Goal: Contribute content: Contribute content

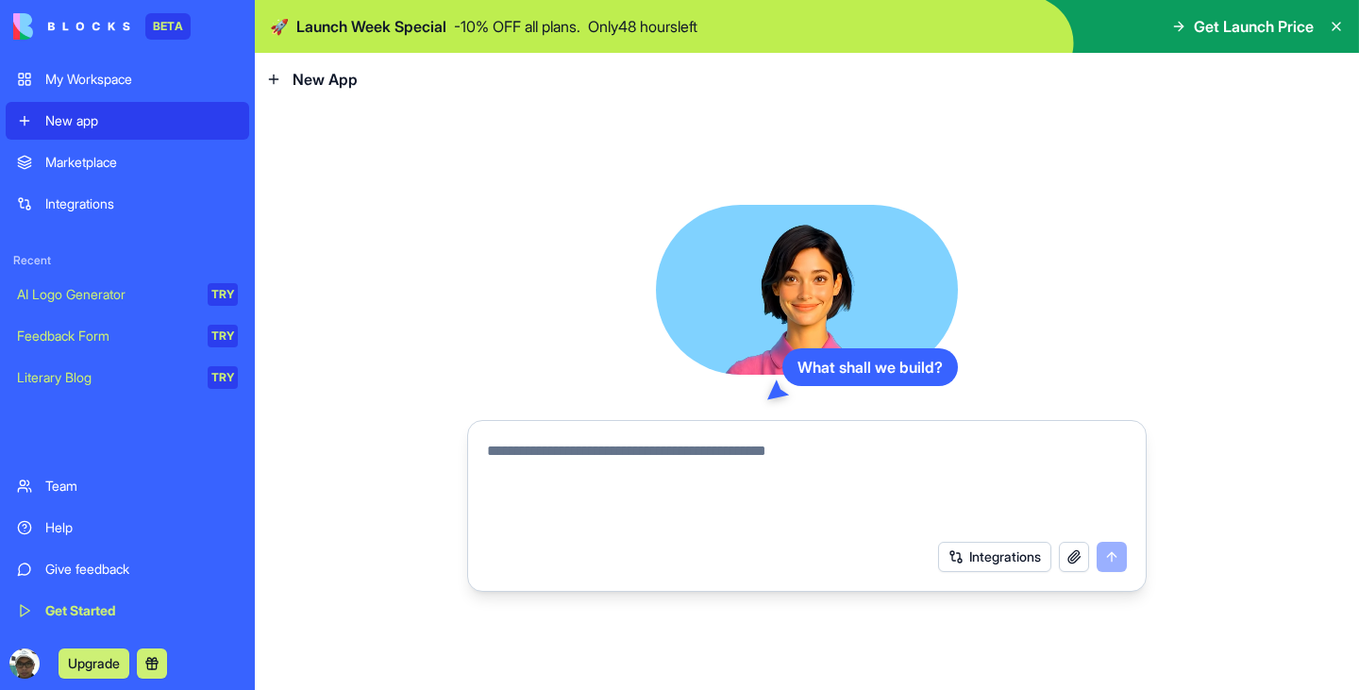
click at [157, 70] on div "My Workspace" at bounding box center [141, 79] width 193 height 19
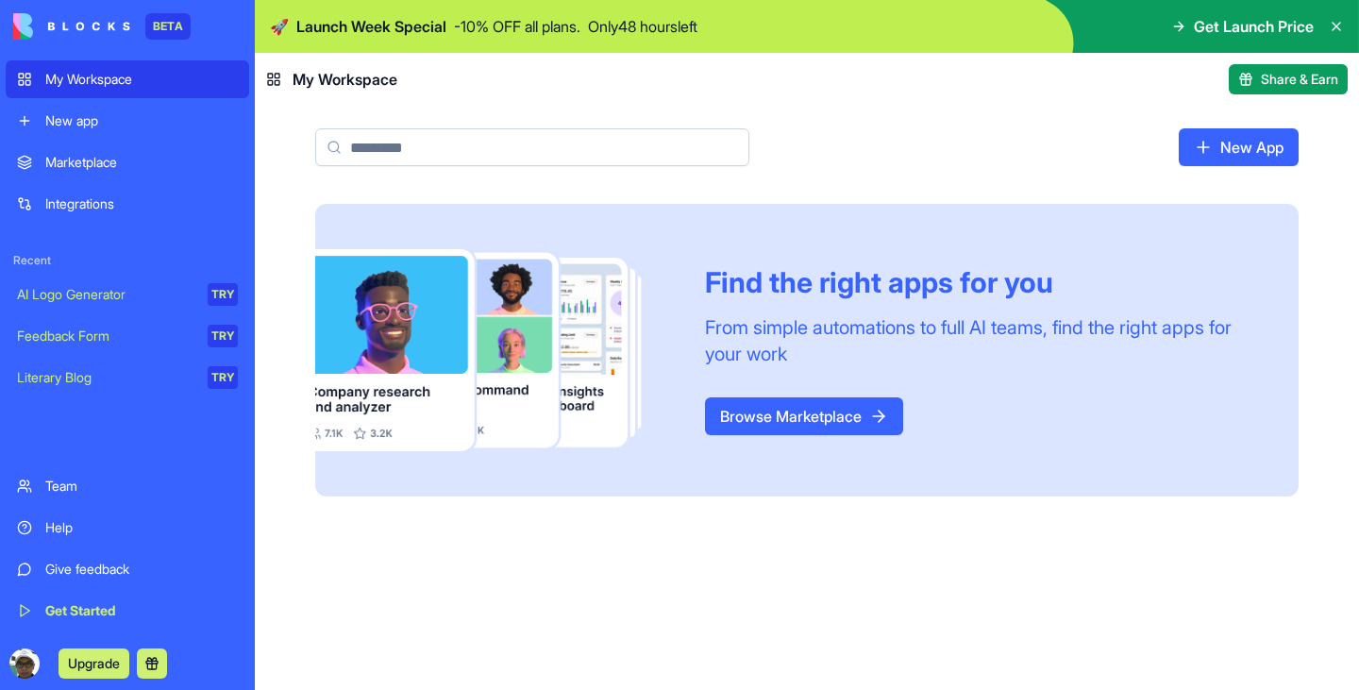
click at [746, 423] on link "Browse Marketplace" at bounding box center [804, 416] width 198 height 38
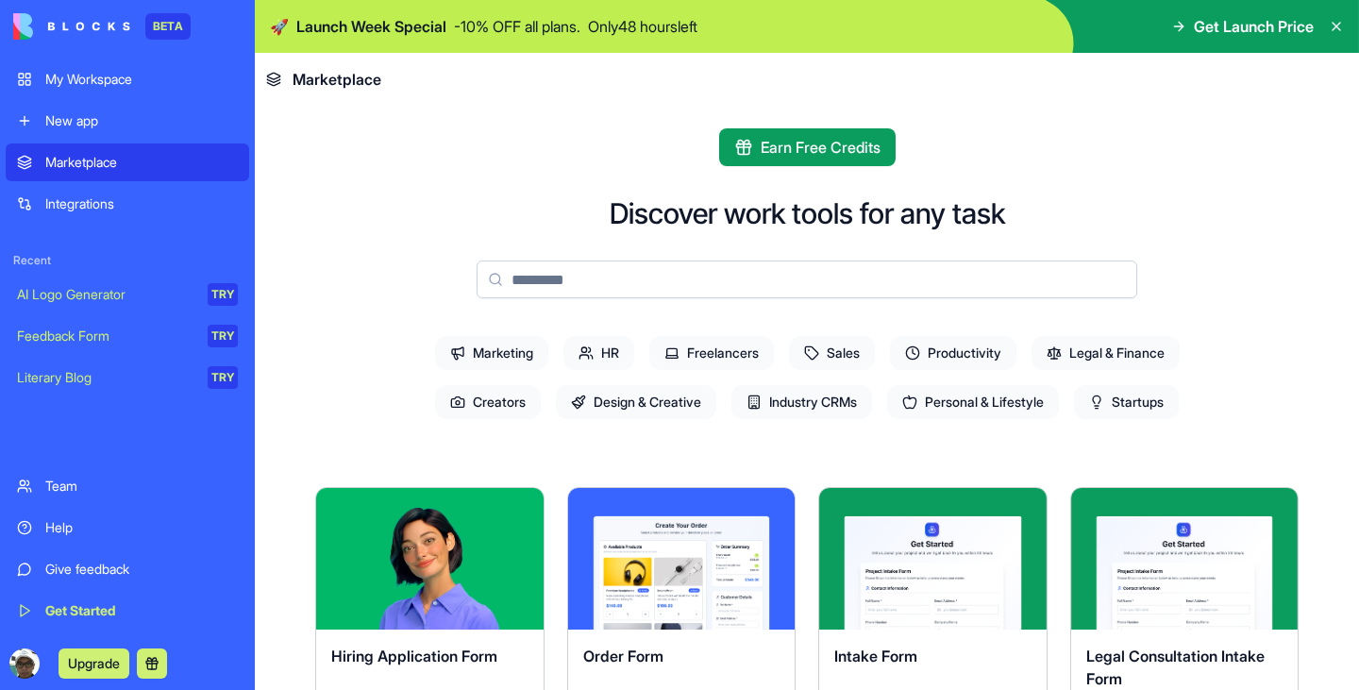
click at [83, 115] on div "New app" at bounding box center [141, 120] width 193 height 19
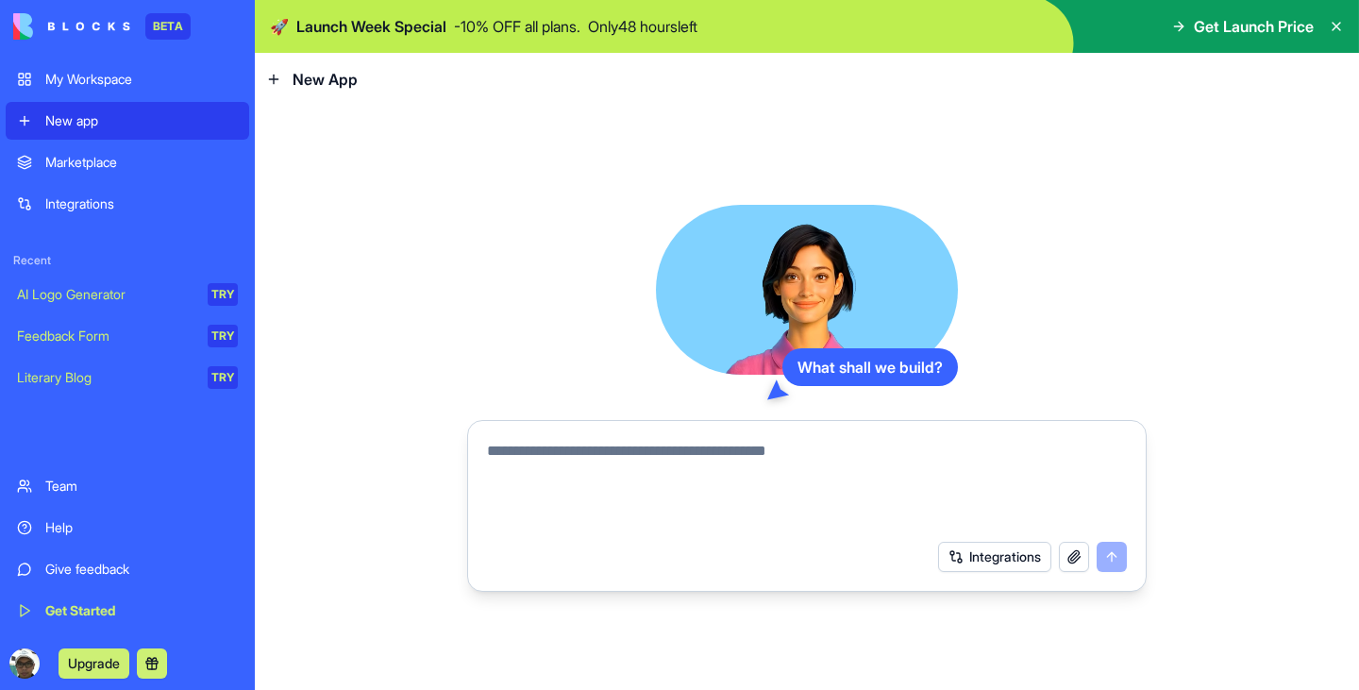
click at [630, 460] on textarea at bounding box center [807, 485] width 640 height 91
click at [134, 191] on link "Integrations" at bounding box center [128, 204] width 244 height 38
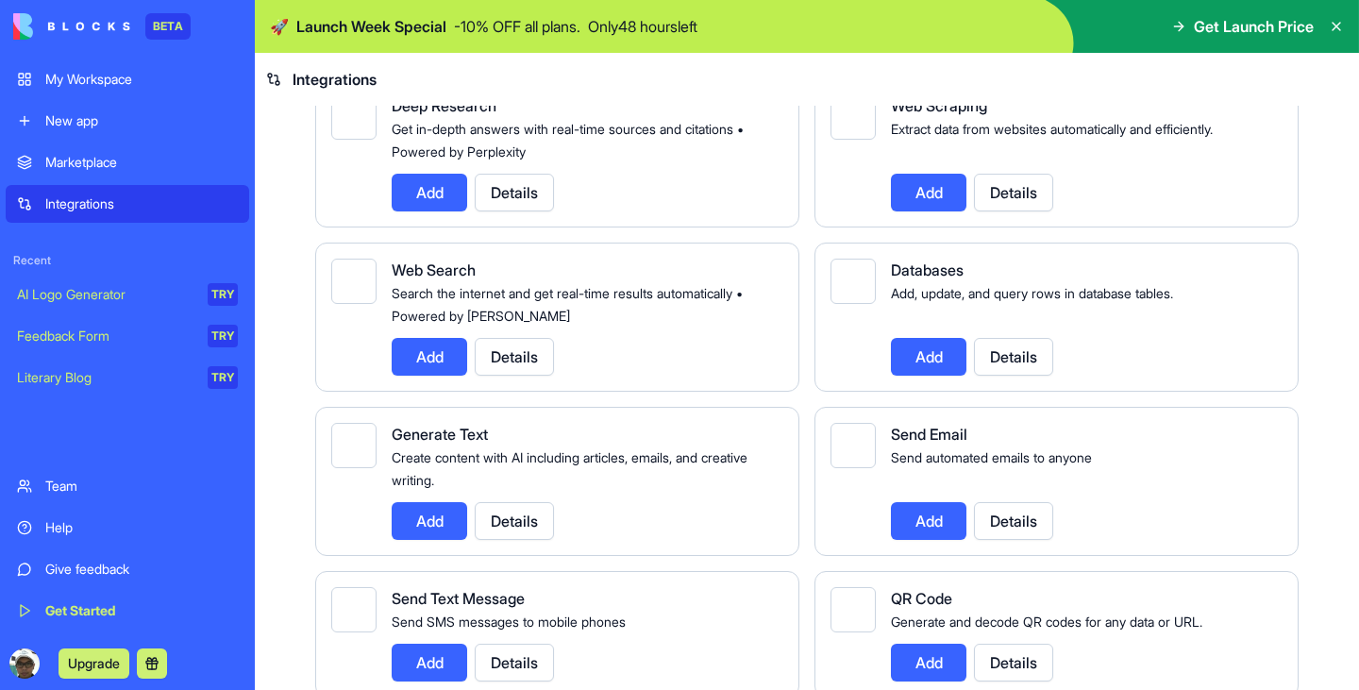
scroll to position [2502, 0]
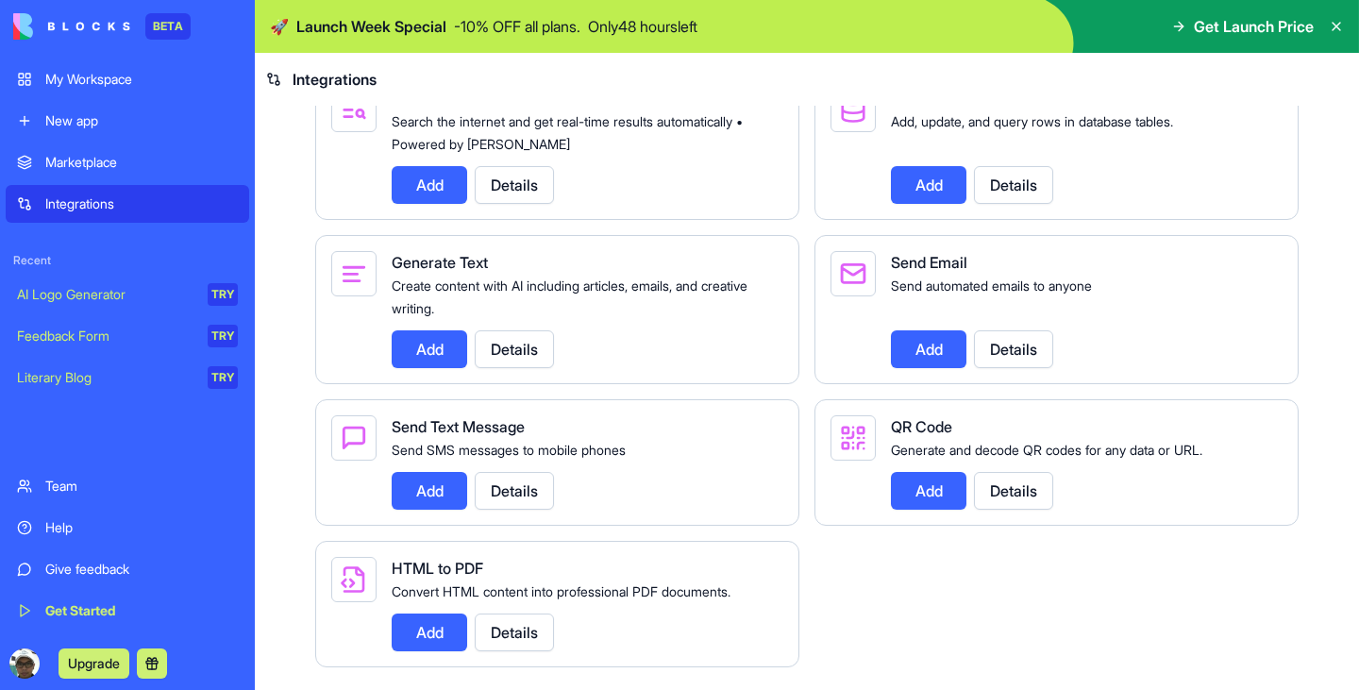
click at [132, 126] on div "New app" at bounding box center [141, 120] width 193 height 19
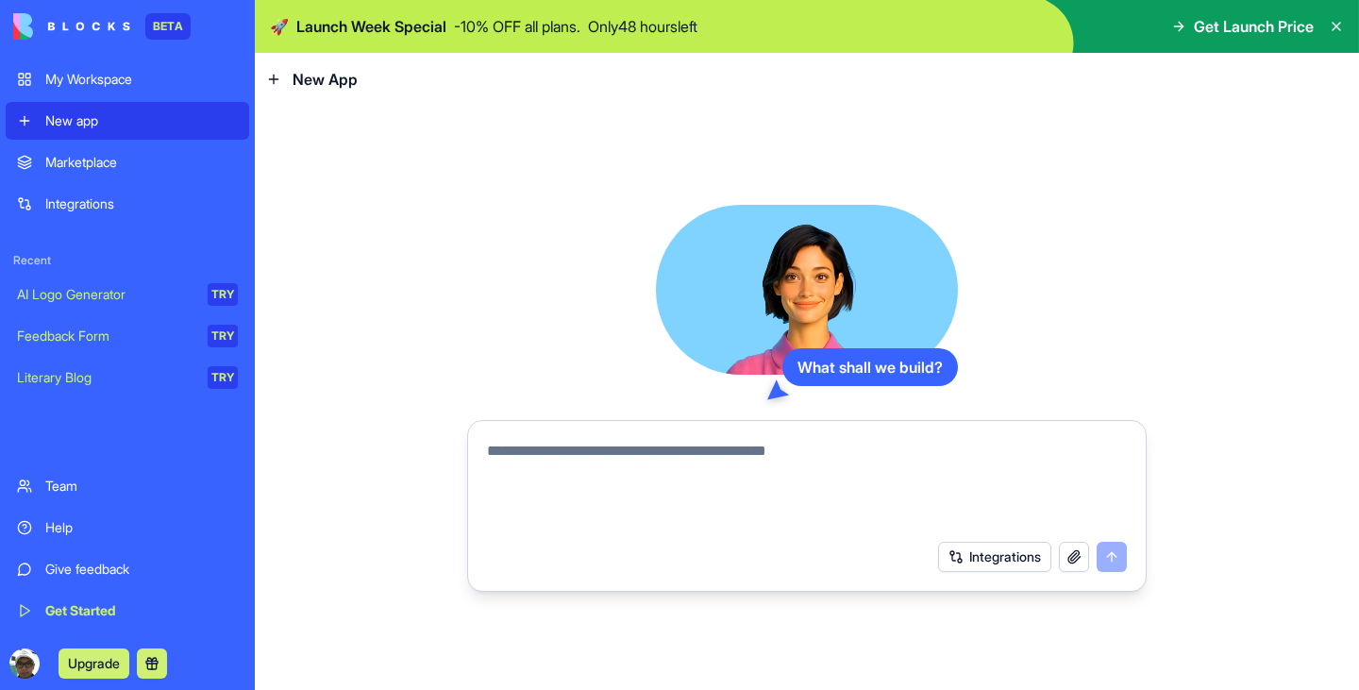
click at [605, 478] on textarea at bounding box center [807, 485] width 640 height 91
